Goal: Find specific page/section: Find specific page/section

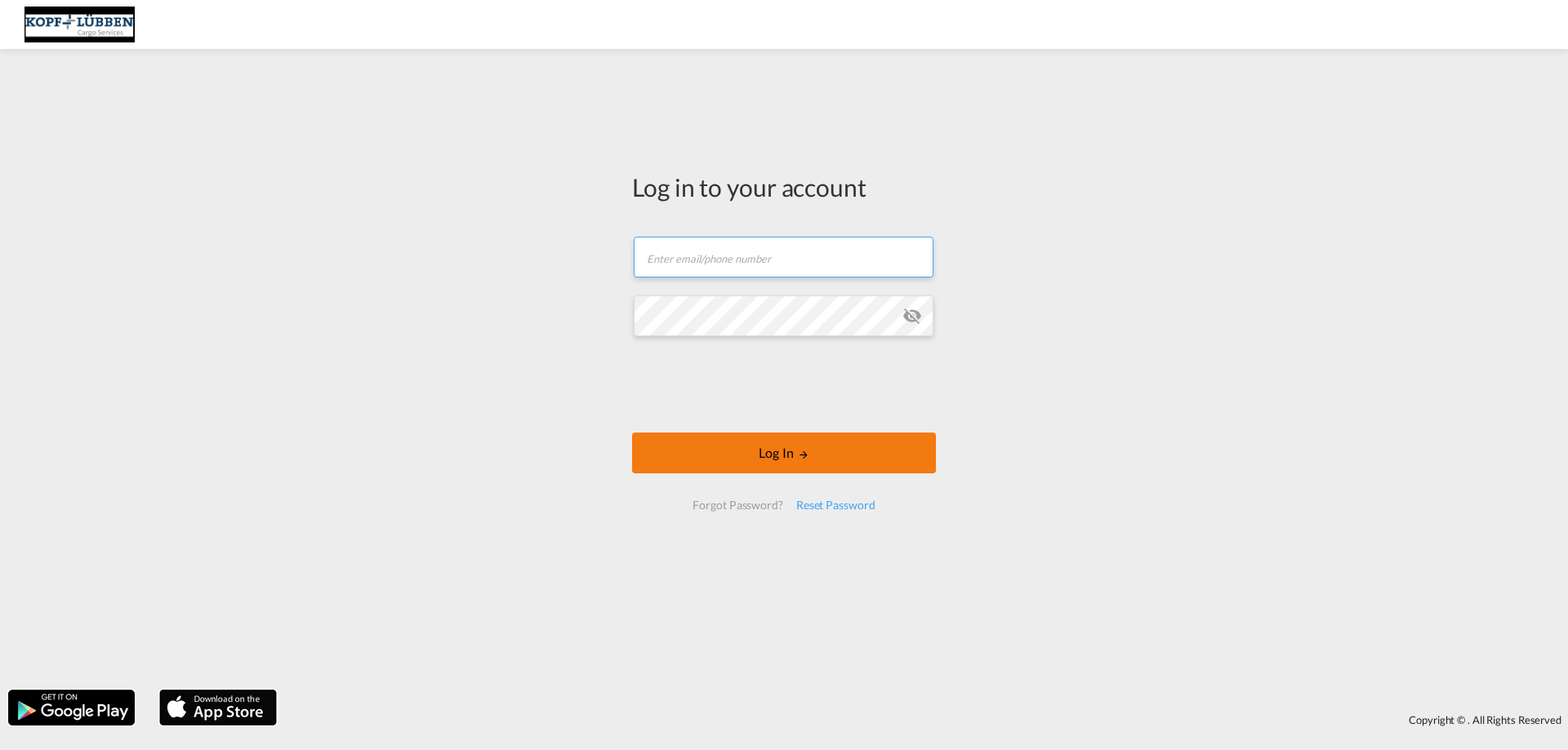
type input "[EMAIL_ADDRESS][PERSON_NAME][DOMAIN_NAME]"
click at [776, 458] on button "Log In" at bounding box center [783, 453] width 304 height 41
